Goal: Task Accomplishment & Management: Use online tool/utility

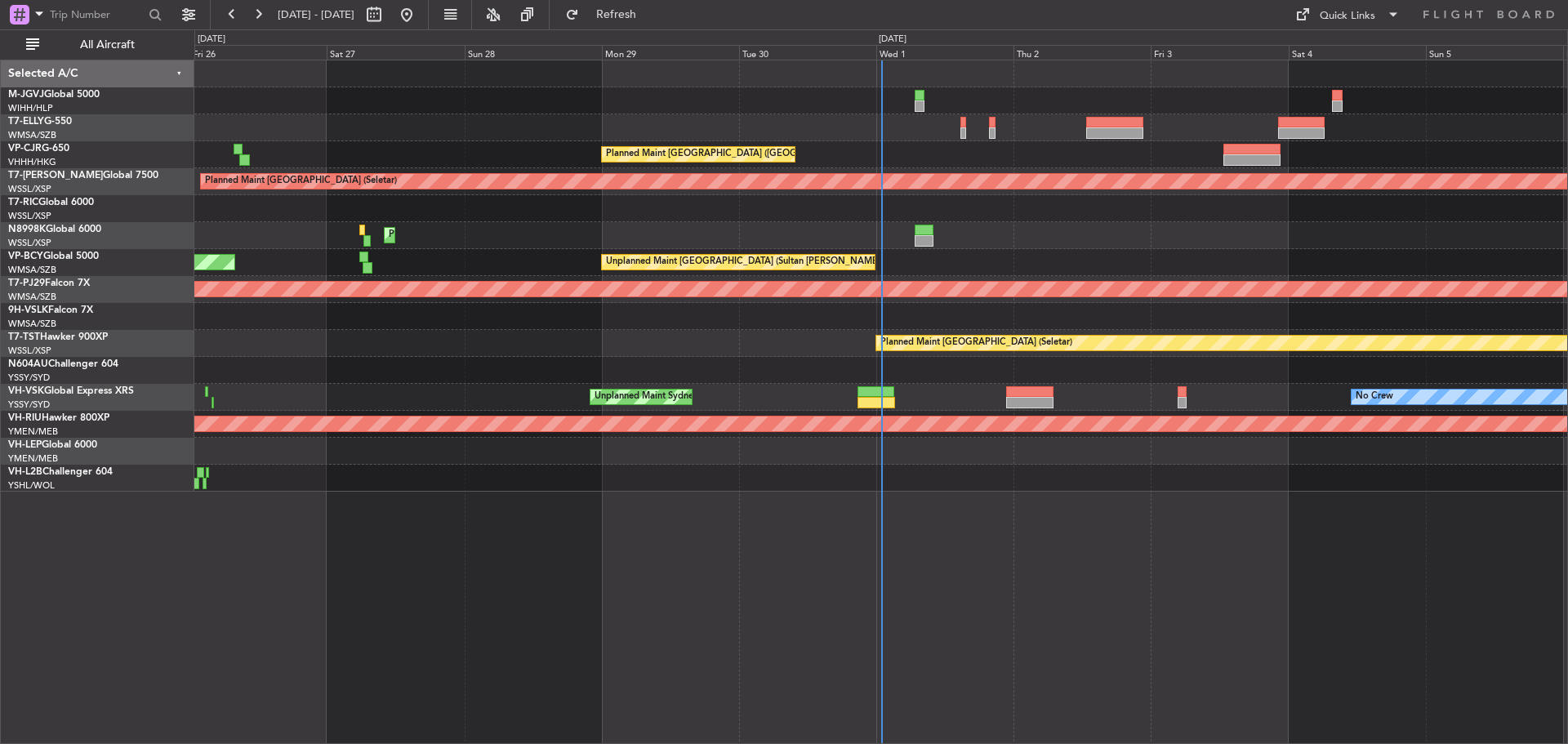
click at [573, 258] on div "Unplanned Maint [GEOGRAPHIC_DATA] (Sultan [PERSON_NAME] [PERSON_NAME] - Subang)…" at bounding box center [881, 262] width 1373 height 27
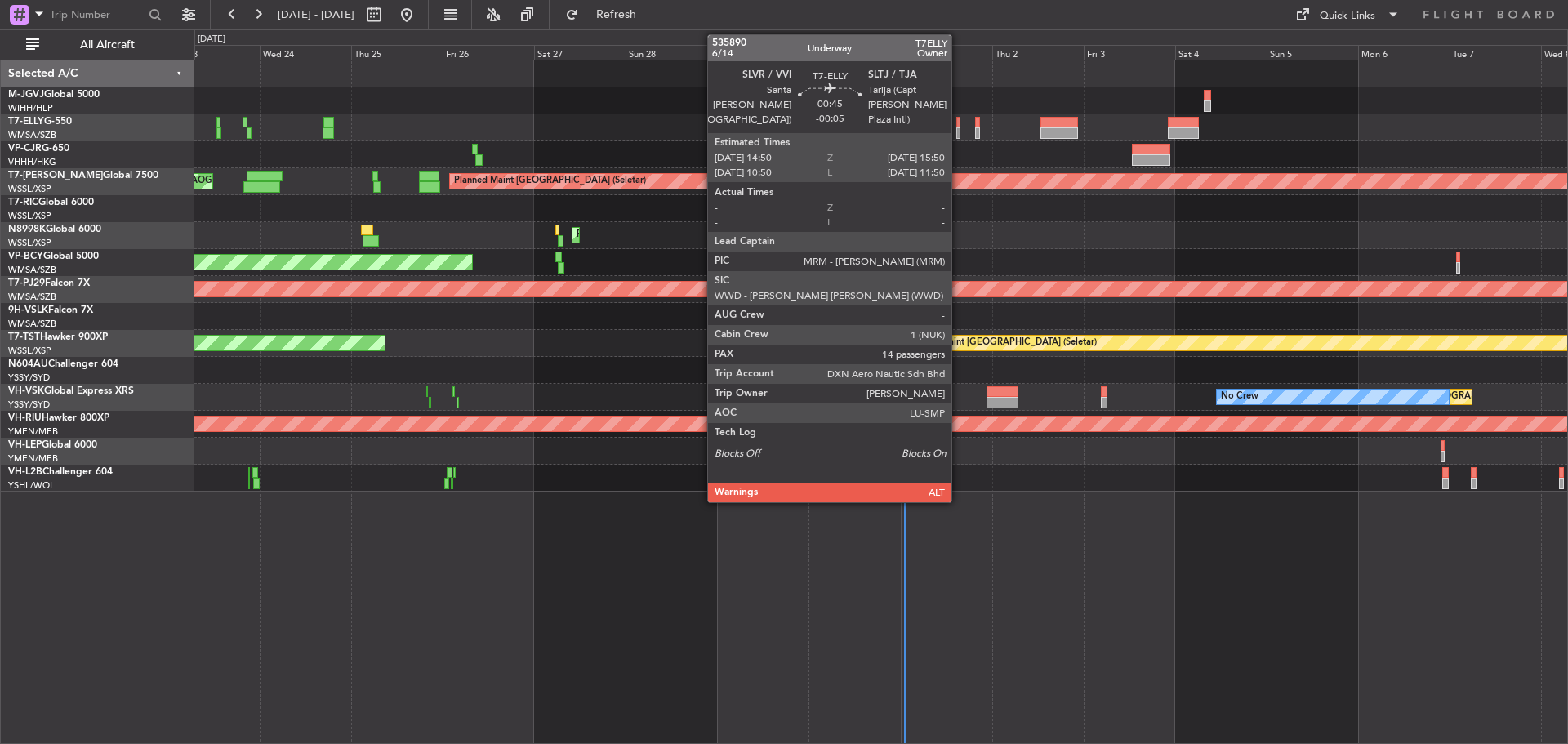
click at [958, 130] on div at bounding box center [958, 133] width 4 height 11
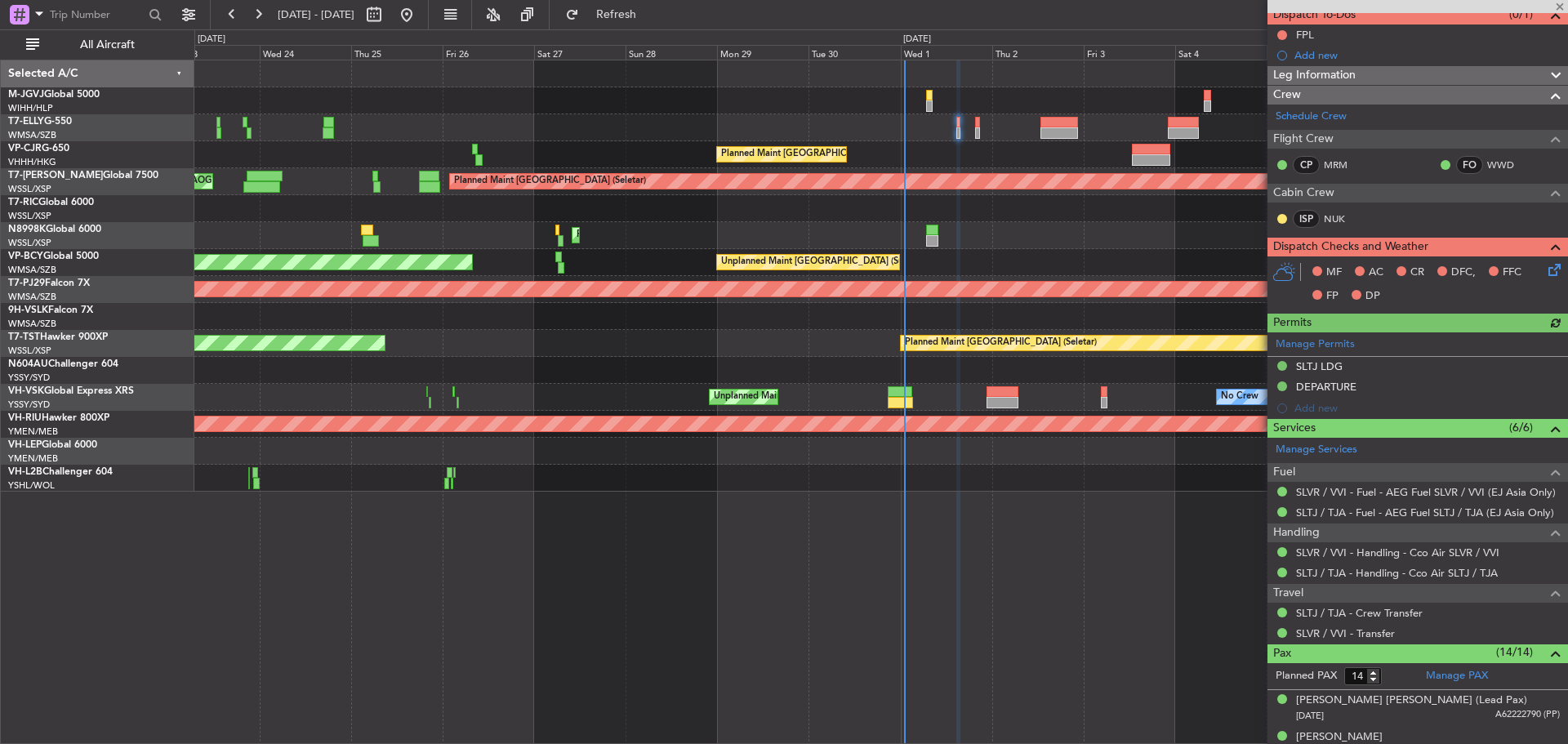
scroll to position [43, 0]
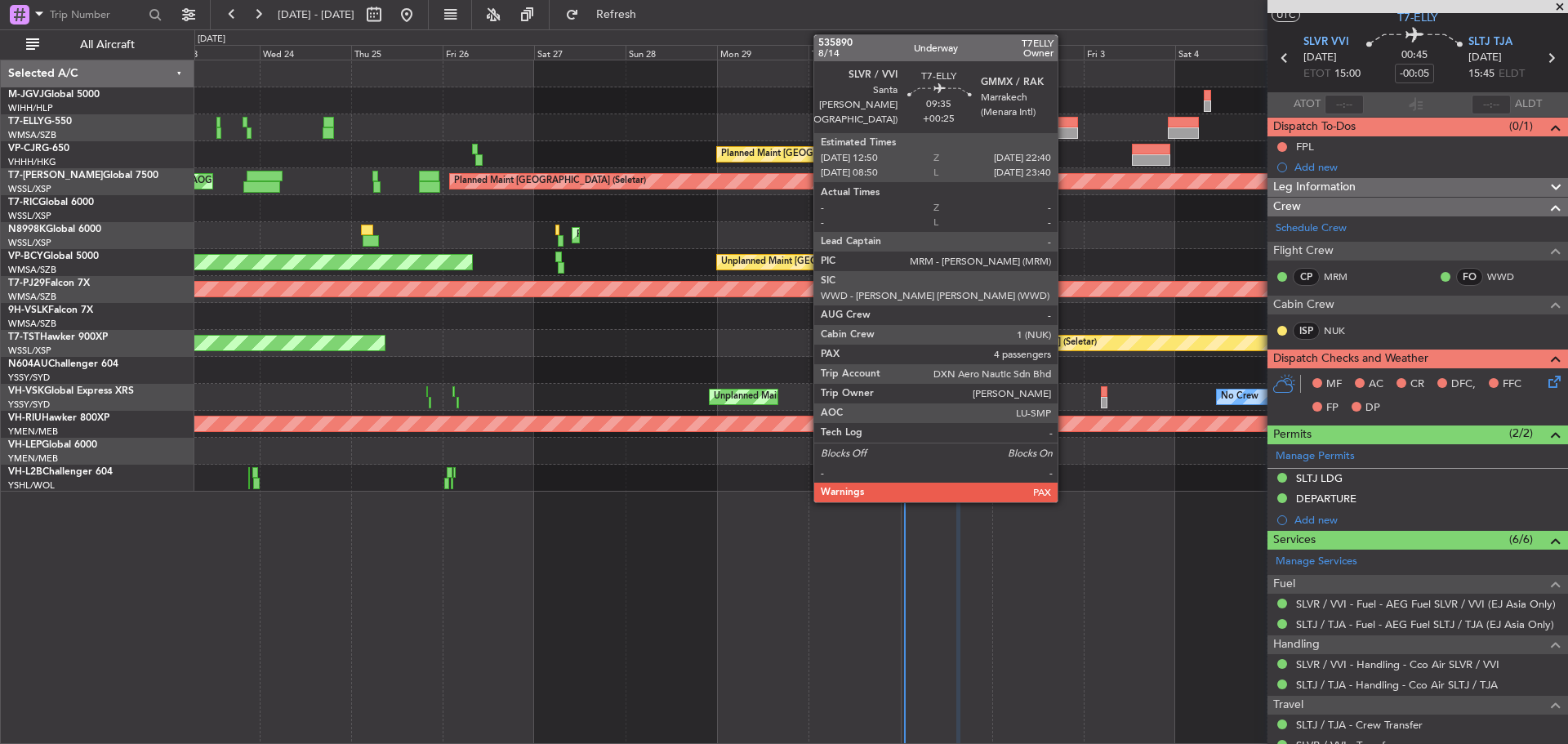
click at [1065, 127] on div at bounding box center [1059, 133] width 38 height 11
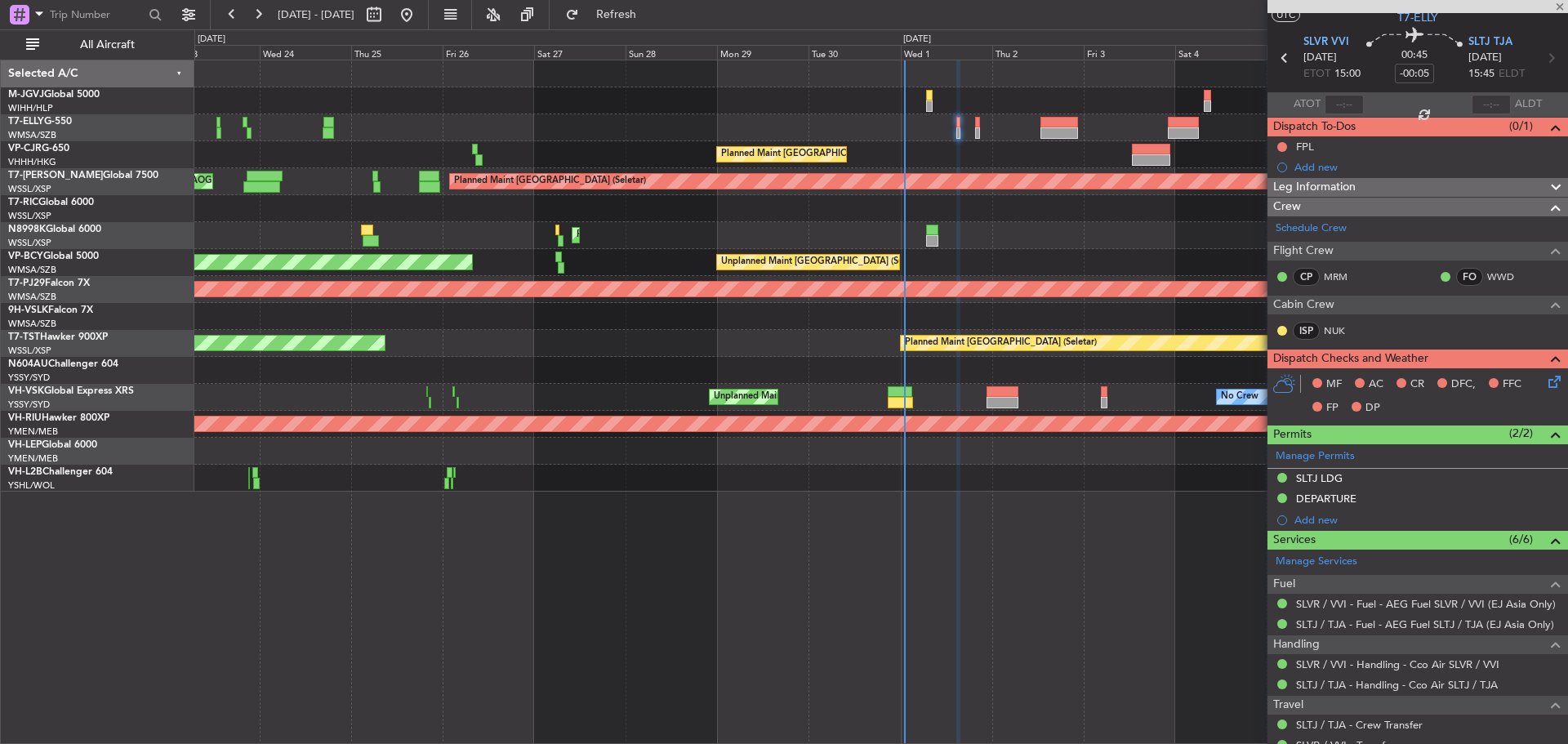
type input "+00:25"
type input "4"
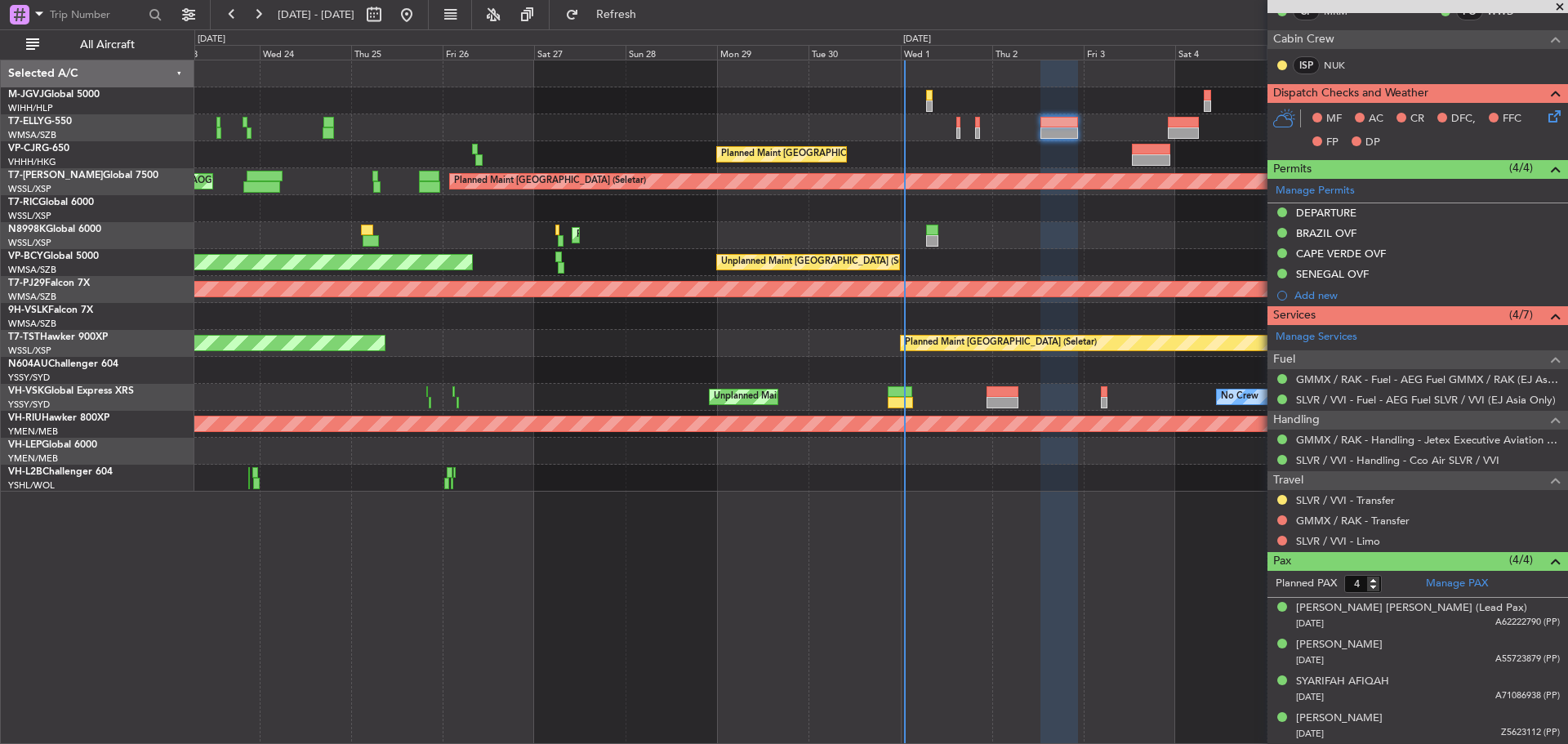
scroll to position [0, 0]
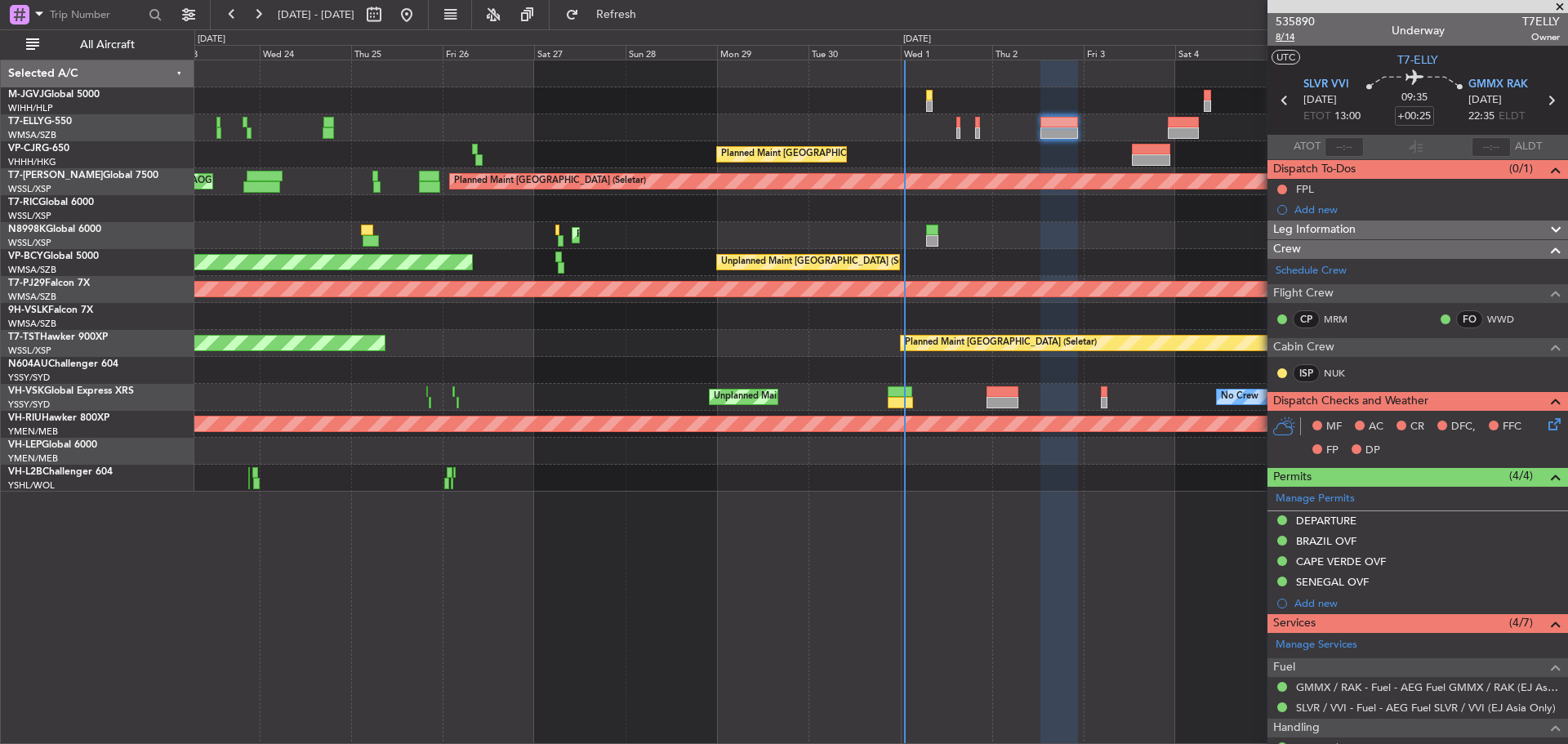
click at [1285, 36] on span "8/14" at bounding box center [1295, 37] width 39 height 14
click at [1291, 41] on span "8/14" at bounding box center [1295, 37] width 39 height 14
click at [642, 14] on span "Refresh" at bounding box center [617, 15] width 69 height 11
click at [1360, 191] on div "FPL" at bounding box center [1417, 188] width 301 height 20
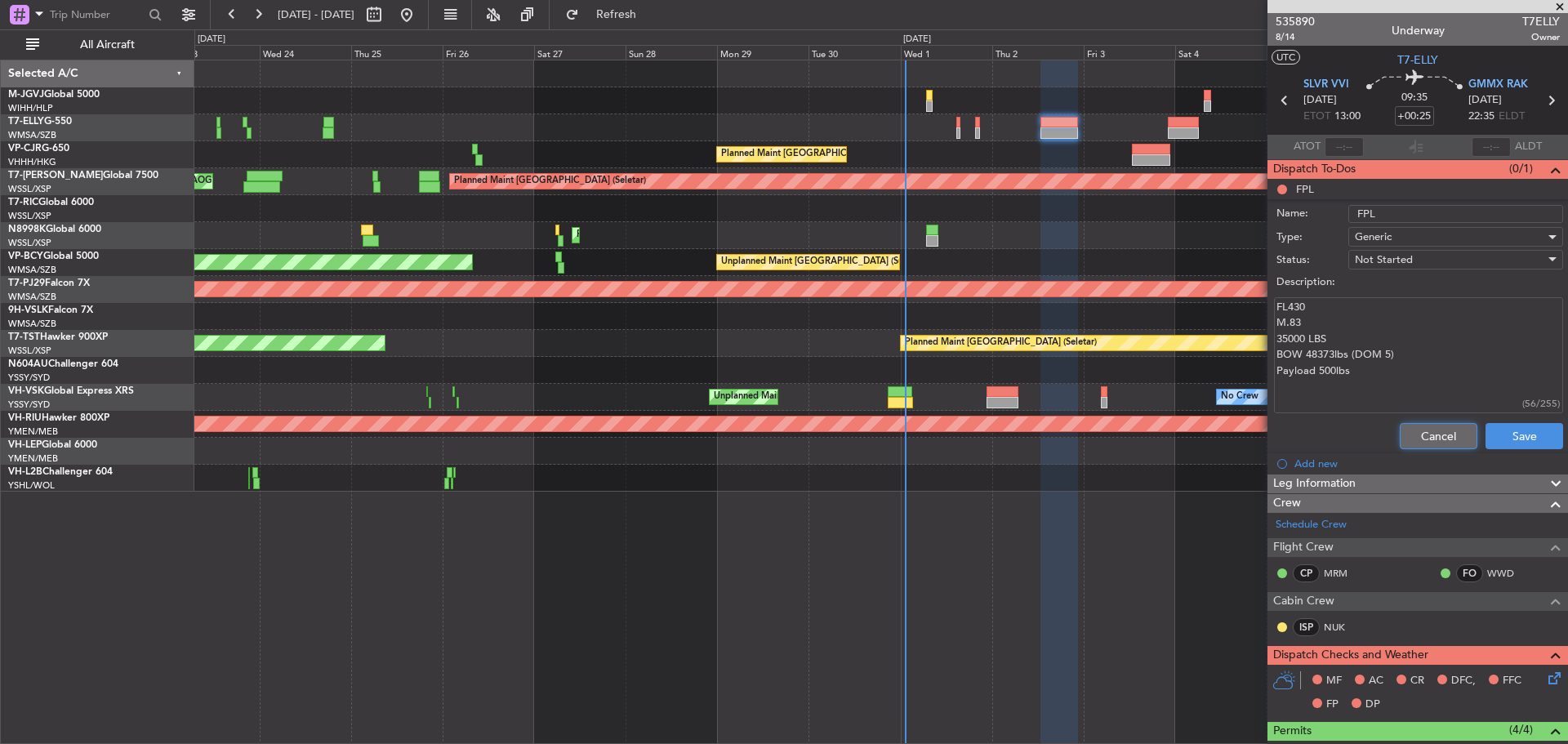
click at [1400, 429] on button "Cancel" at bounding box center [1438, 436] width 78 height 26
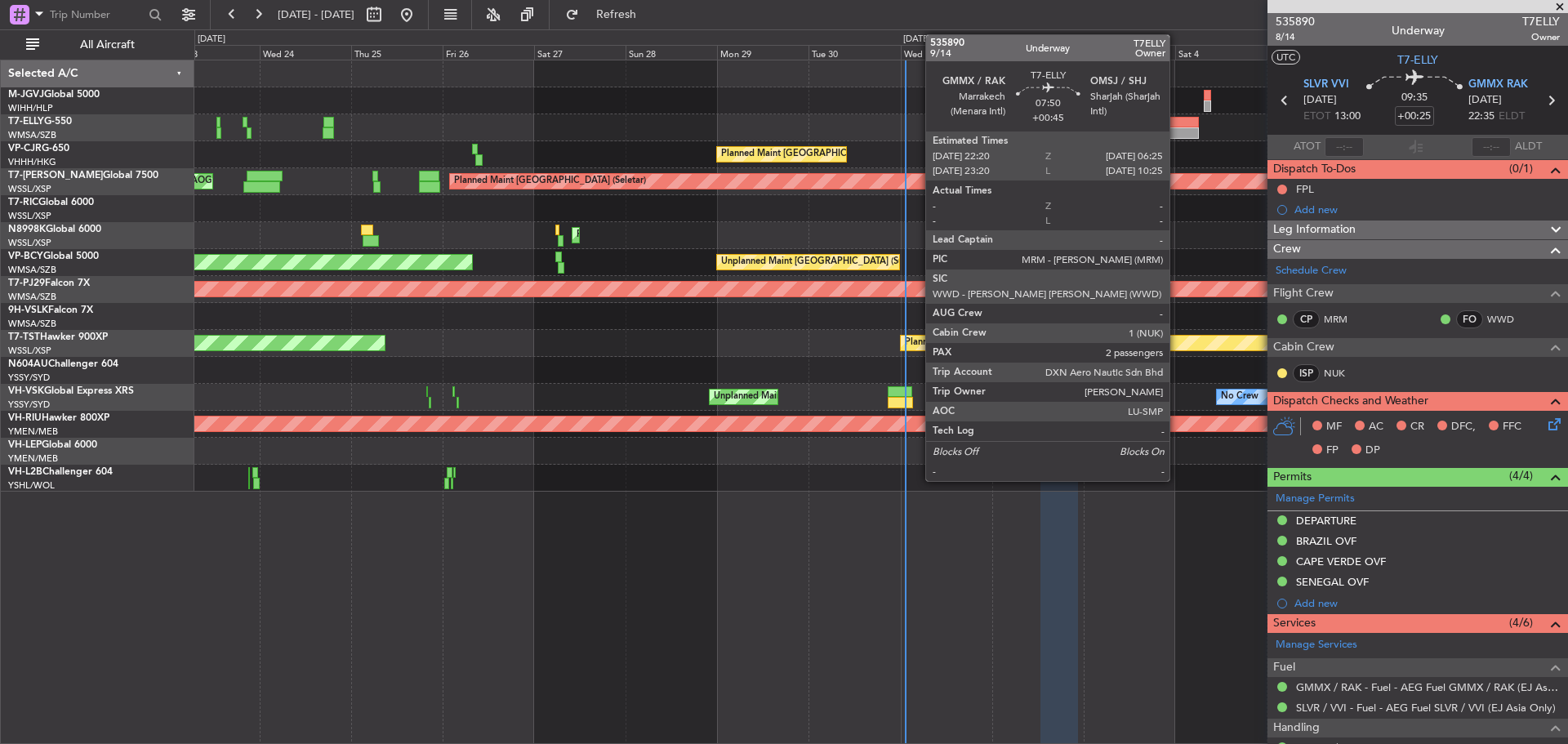
click at [1176, 129] on div at bounding box center [1183, 133] width 31 height 11
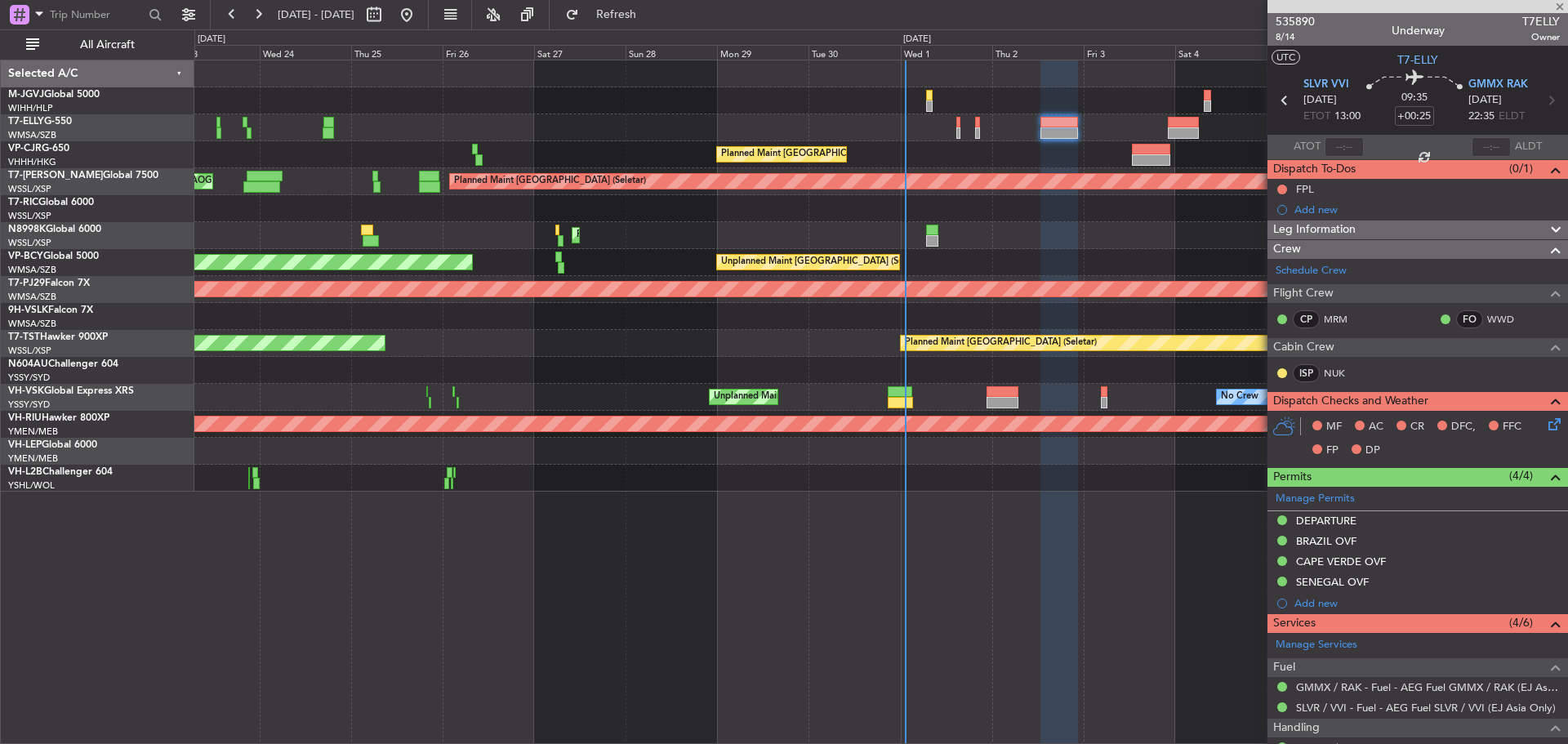
type input "+00:45"
type input "2"
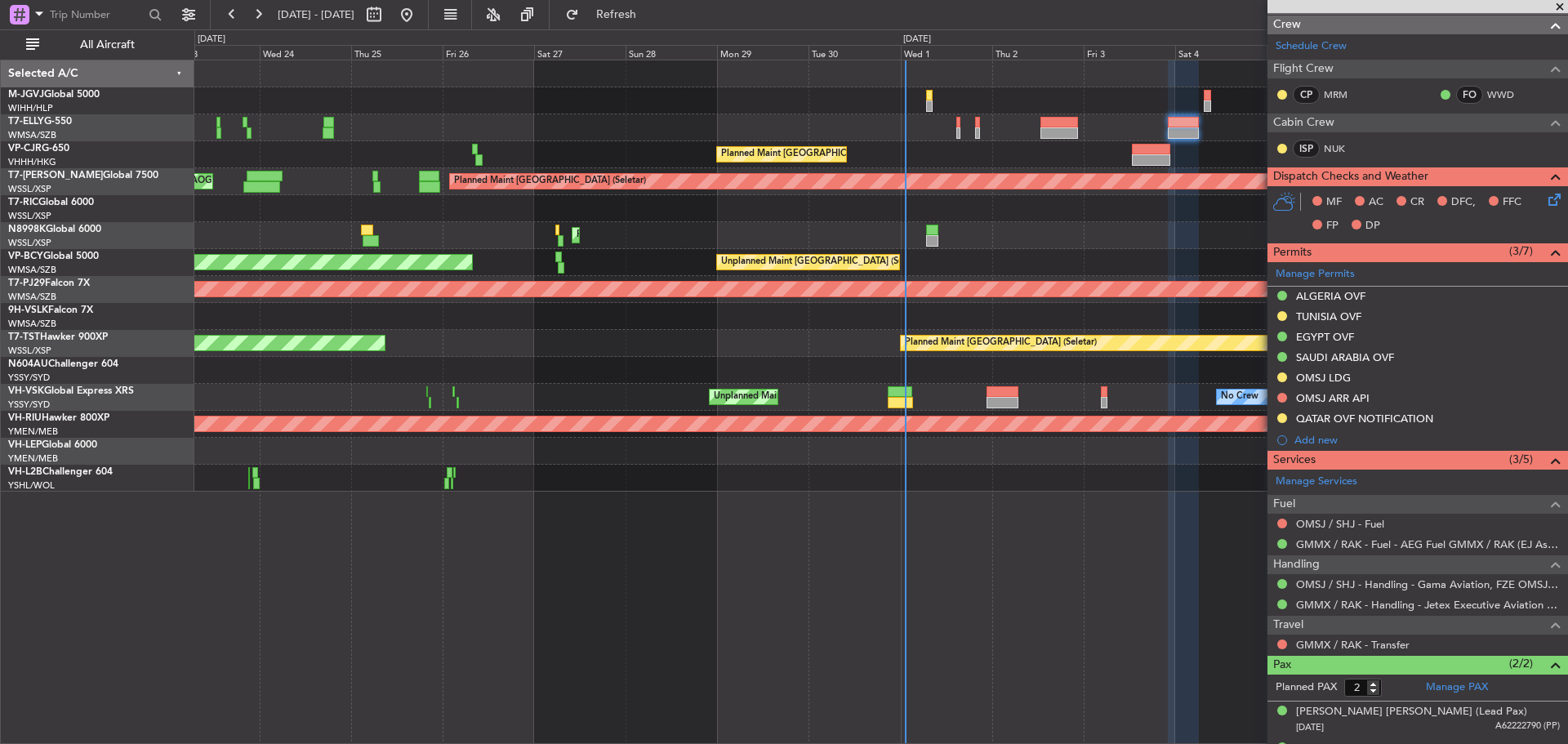
scroll to position [275, 0]
